Goal: Task Accomplishment & Management: Use online tool/utility

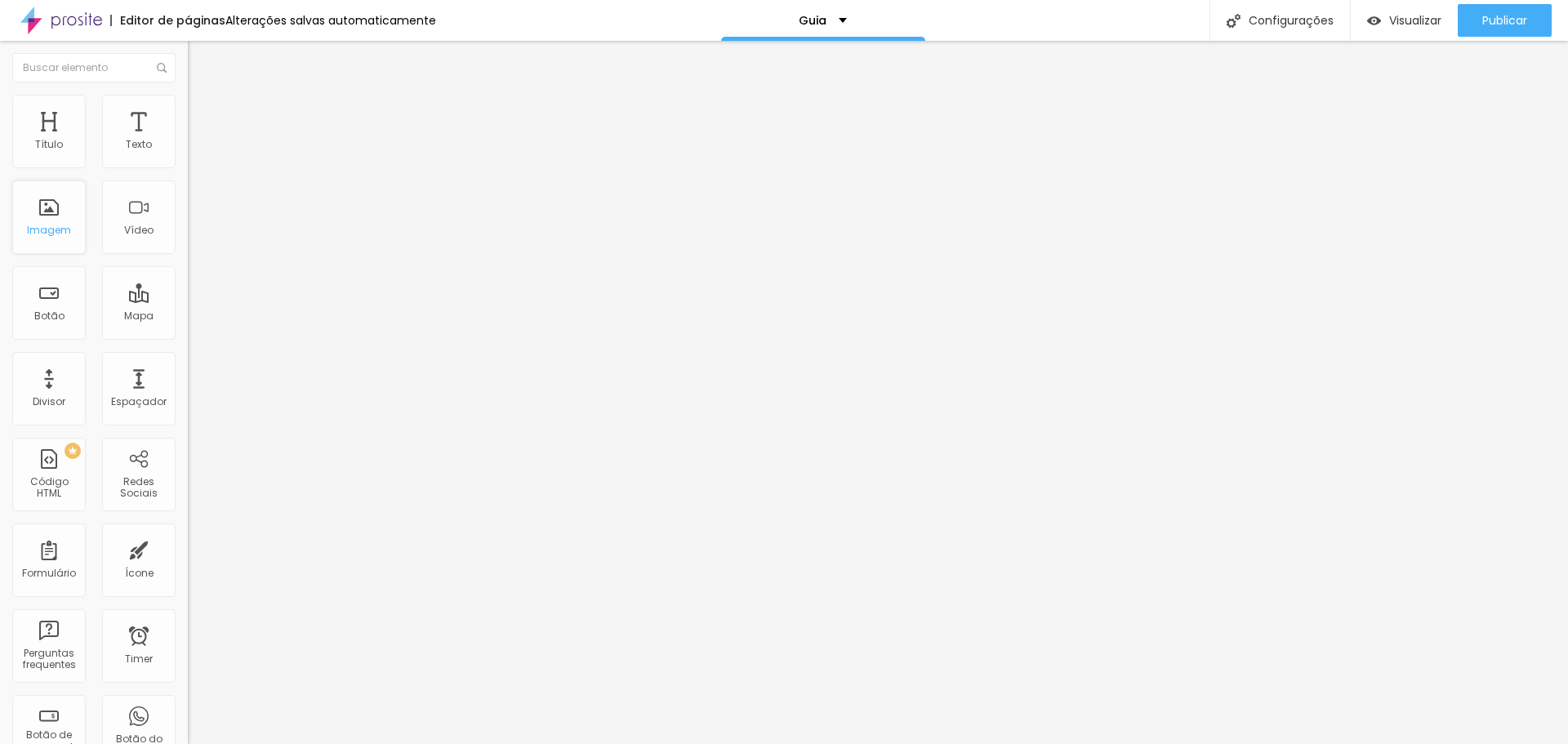
click at [61, 230] on div "Imagem" at bounding box center [49, 231] width 45 height 12
click at [56, 225] on div "Imagem" at bounding box center [49, 231] width 45 height 12
click at [61, 142] on div "Título" at bounding box center [49, 144] width 28 height 12
type input "480"
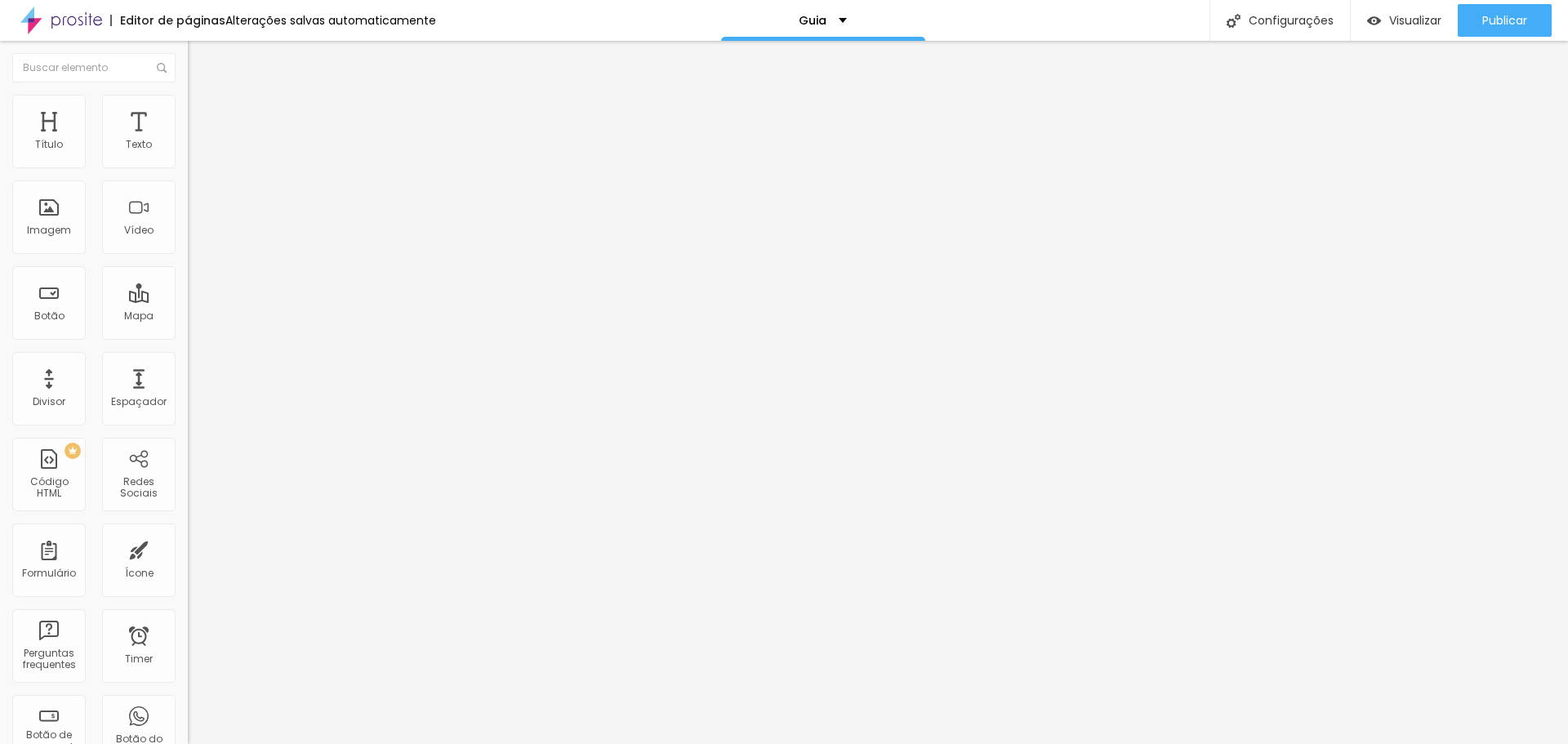
type input "500"
type input "487"
type input "477"
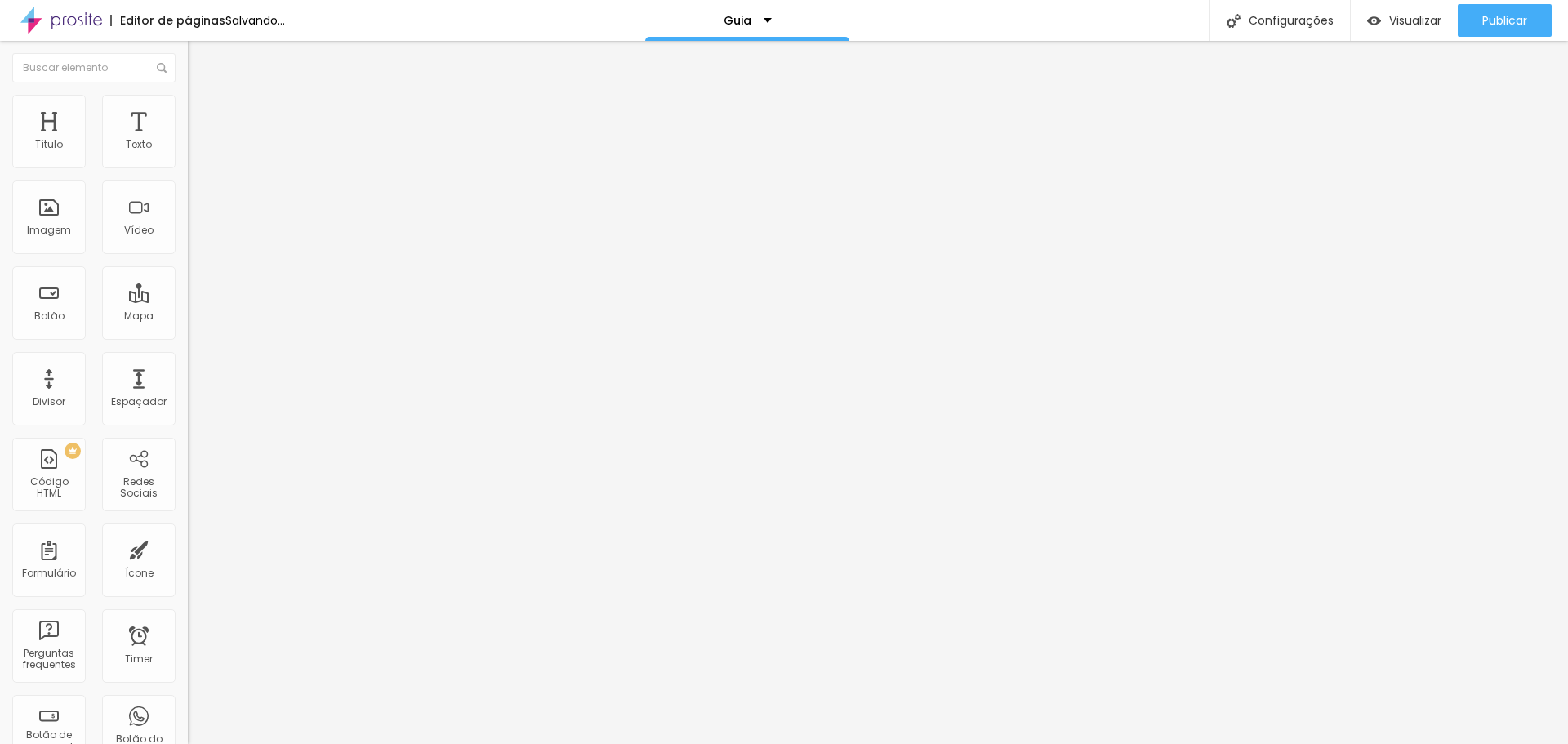
type input "477"
type input "461"
type input "451"
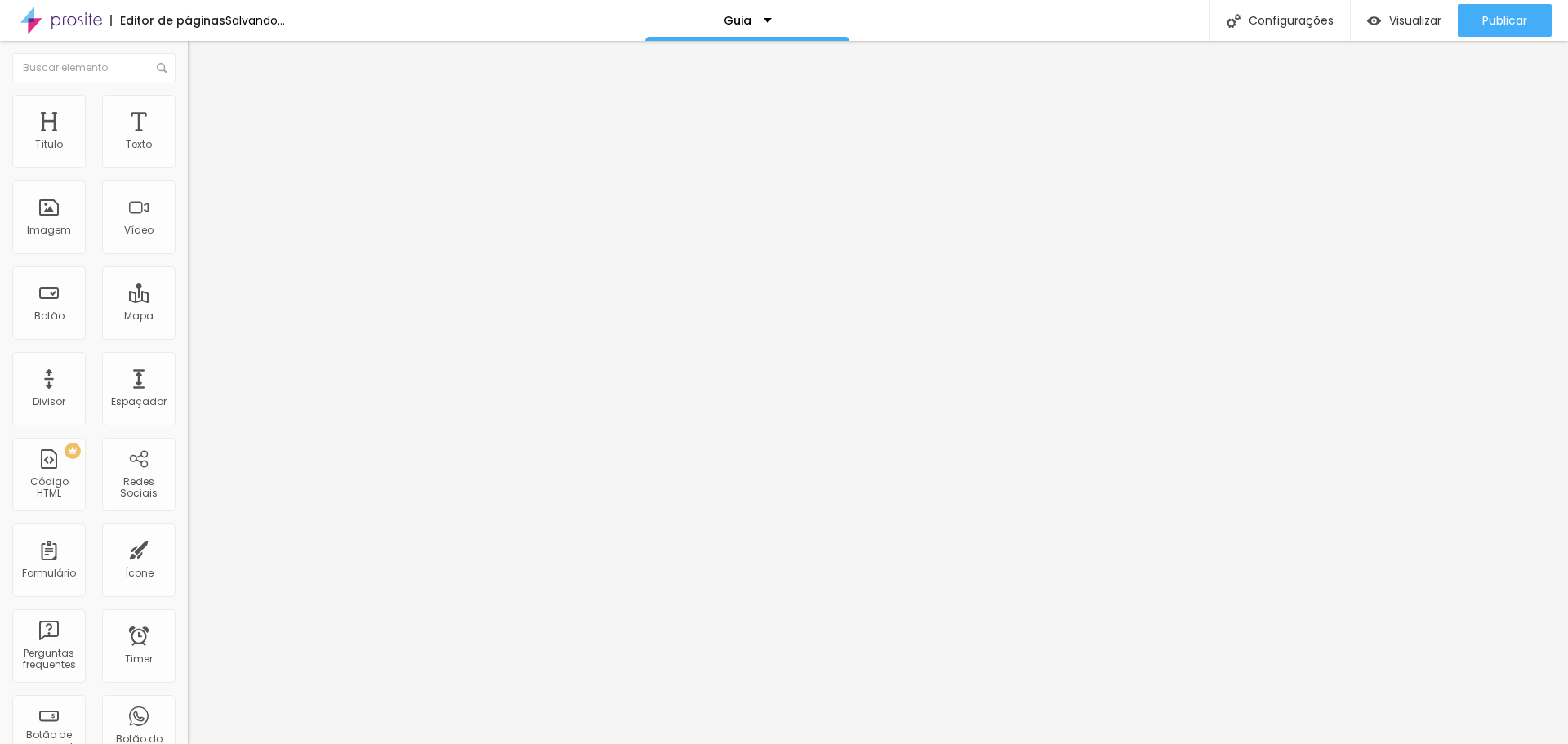
type input "446"
click at [188, 301] on input "range" at bounding box center [241, 307] width 105 height 13
click at [188, 100] on img at bounding box center [195, 102] width 15 height 15
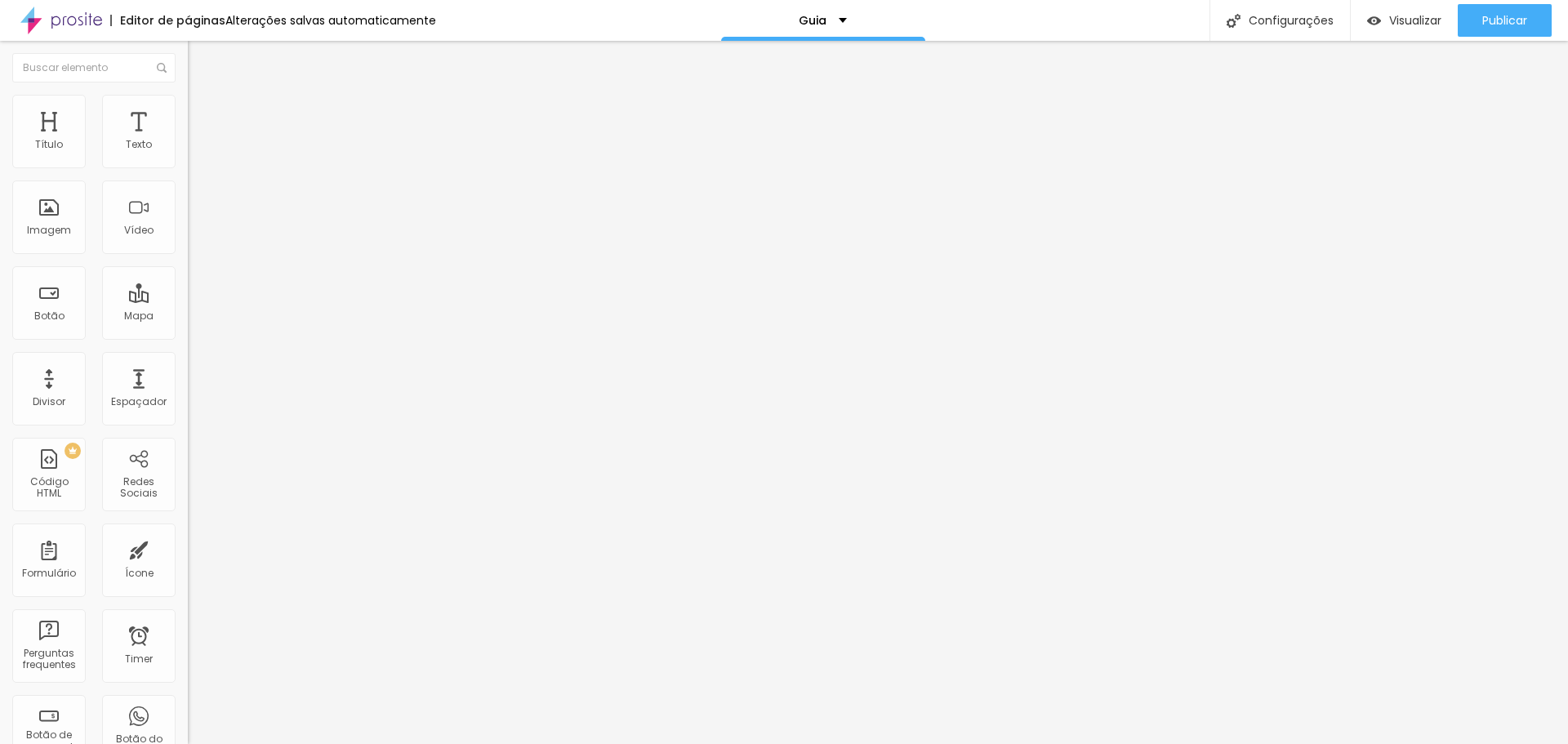
click at [200, 58] on img "button" at bounding box center [206, 59] width 13 height 13
click at [67, 230] on div "Imagem" at bounding box center [49, 231] width 45 height 12
click at [188, 140] on span "Trocar imagem" at bounding box center [233, 134] width 89 height 14
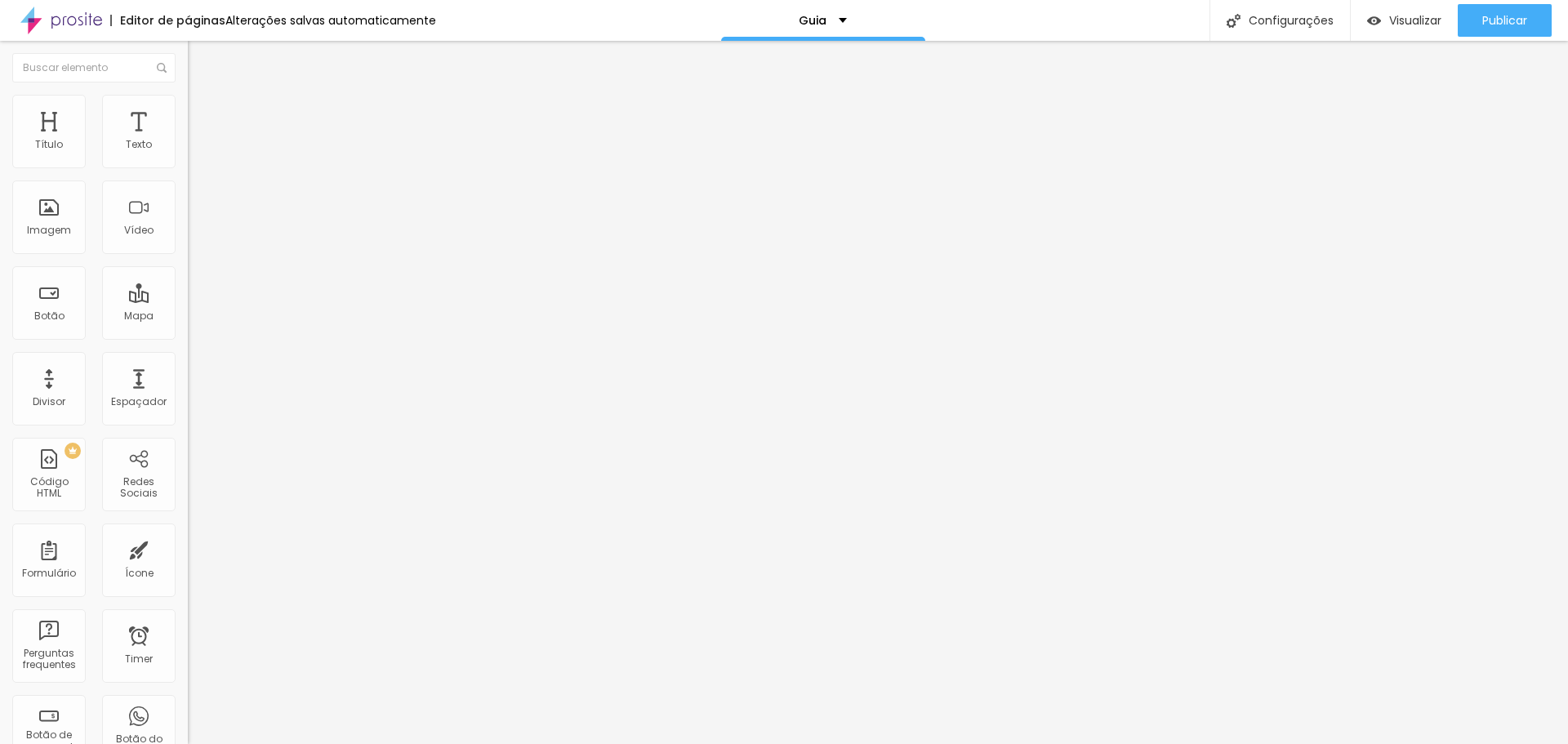
click at [1390, 16] on font "Visualizar" at bounding box center [1415, 20] width 52 height 17
